Goal: Navigation & Orientation: Find specific page/section

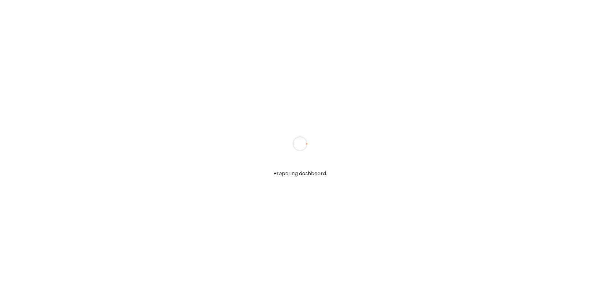
type textarea "**********"
type input "****"
type input "**********"
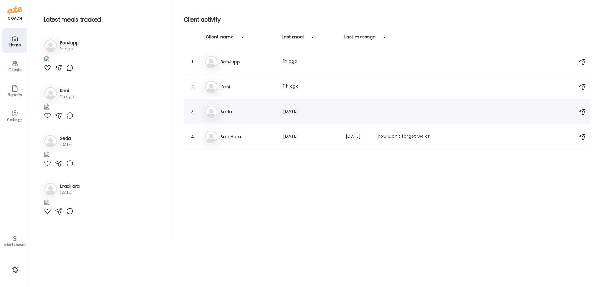
type input "**********"
click at [230, 107] on div "[PERSON_NAME] Last meal: [DATE]" at bounding box center [387, 112] width 367 height 14
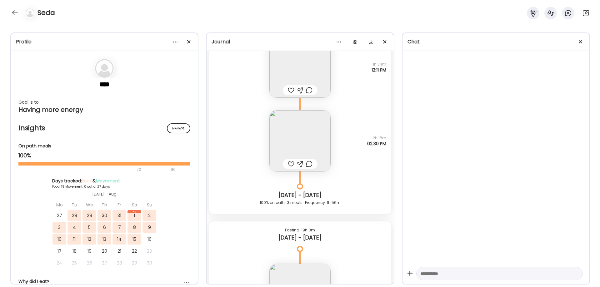
scroll to position [6836, 0]
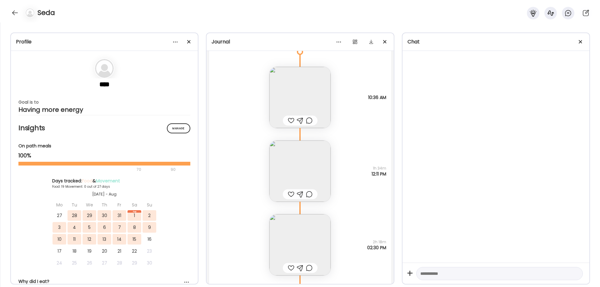
click at [304, 244] on img at bounding box center [299, 244] width 61 height 61
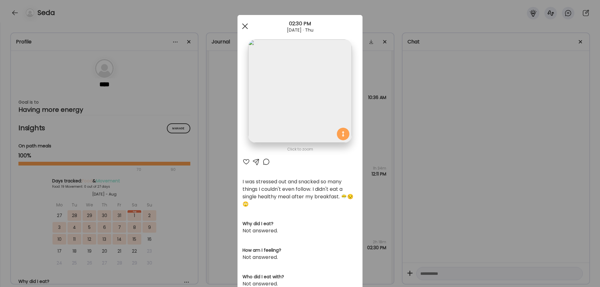
click at [243, 26] on span at bounding box center [245, 26] width 6 height 6
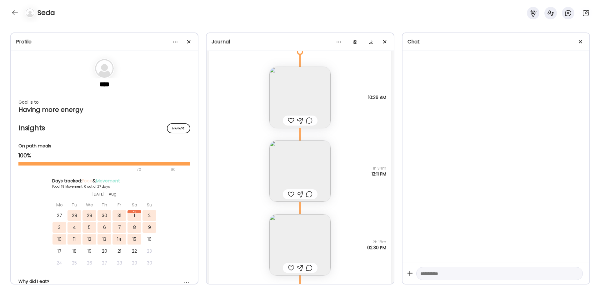
click at [318, 176] on img at bounding box center [299, 171] width 61 height 61
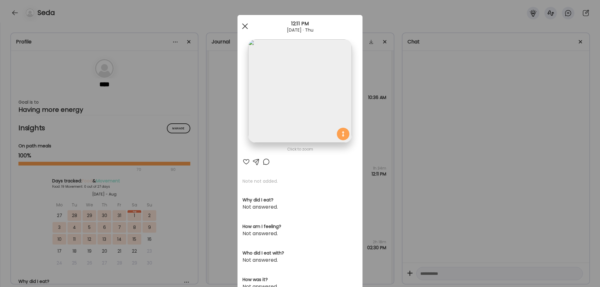
click at [244, 28] on span at bounding box center [245, 26] width 6 height 6
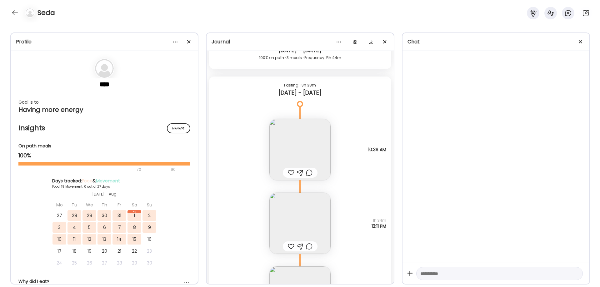
scroll to position [6888, 0]
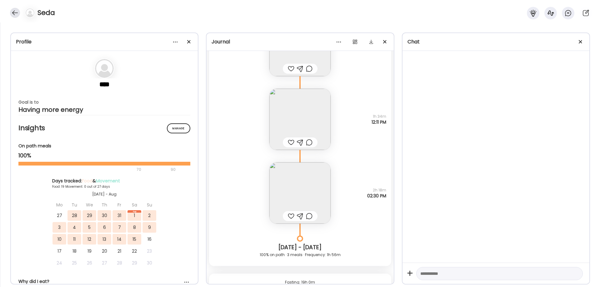
click at [19, 11] on div at bounding box center [15, 13] width 10 height 10
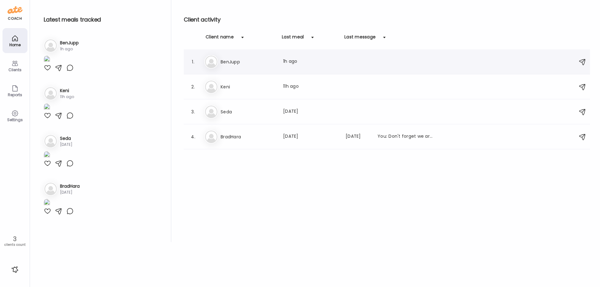
click at [223, 63] on h3 "BenJupp" at bounding box center [248, 61] width 55 height 7
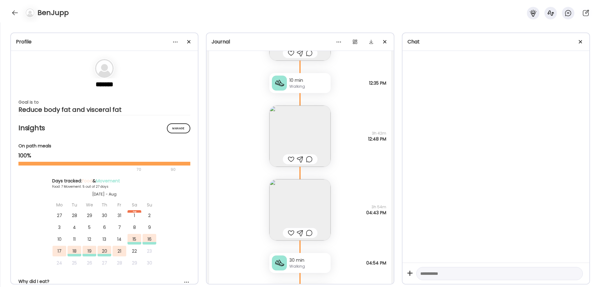
scroll to position [260, 0]
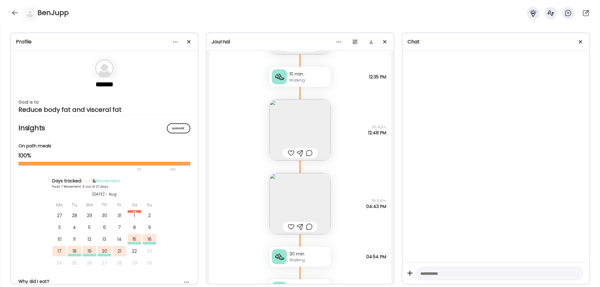
click at [300, 133] on img at bounding box center [299, 129] width 61 height 61
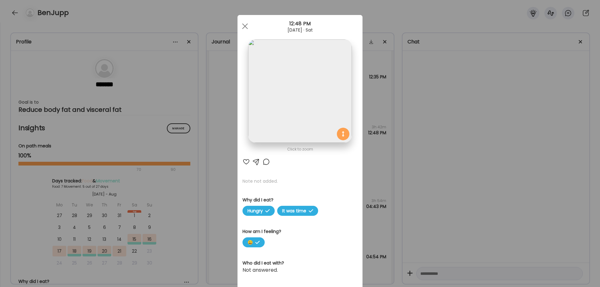
click at [300, 133] on img at bounding box center [299, 90] width 103 height 103
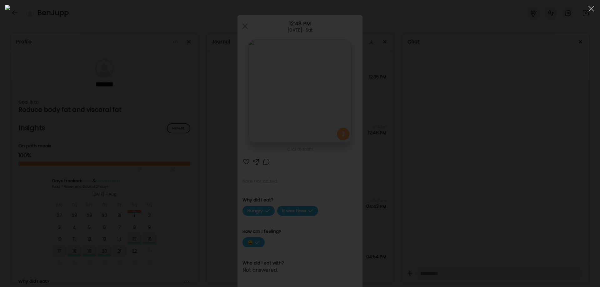
click at [513, 195] on div at bounding box center [300, 143] width 590 height 277
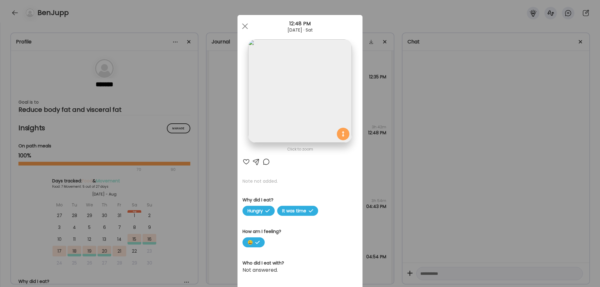
click at [498, 201] on div "Ate Coach Dashboard Wahoo! It’s official Take a moment to set up your Coach Pro…" at bounding box center [300, 143] width 600 height 287
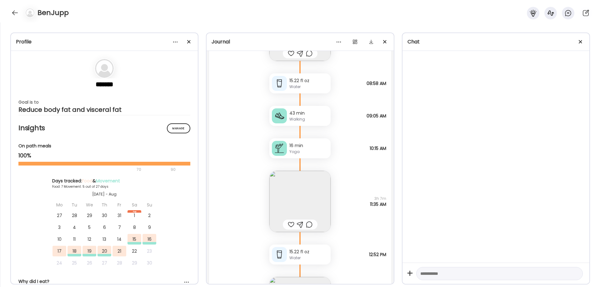
scroll to position [833, 0]
click at [296, 197] on img at bounding box center [299, 199] width 61 height 61
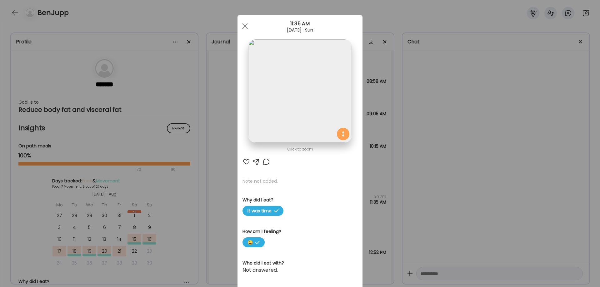
click at [298, 85] on img at bounding box center [299, 90] width 103 height 103
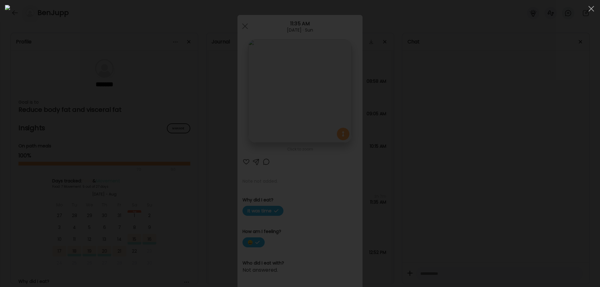
click at [487, 163] on div at bounding box center [300, 143] width 590 height 277
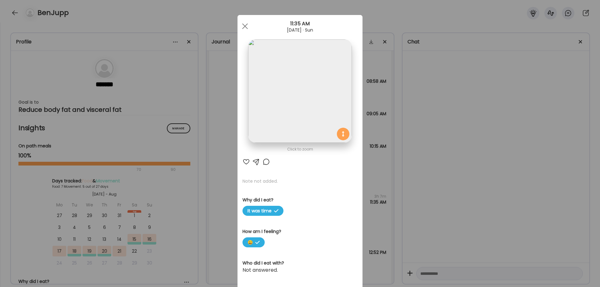
click at [486, 166] on div "Ate Coach Dashboard Wahoo! It’s official Take a moment to set up your Coach Pro…" at bounding box center [300, 143] width 600 height 287
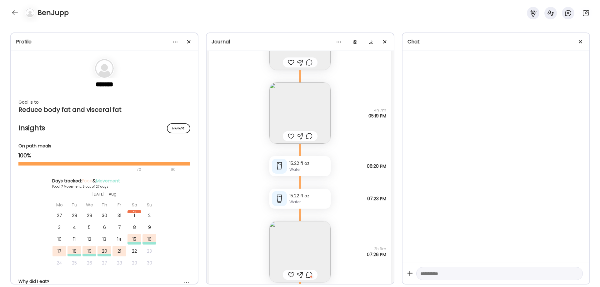
scroll to position [1978, 0]
